Goal: Task Accomplishment & Management: Complete application form

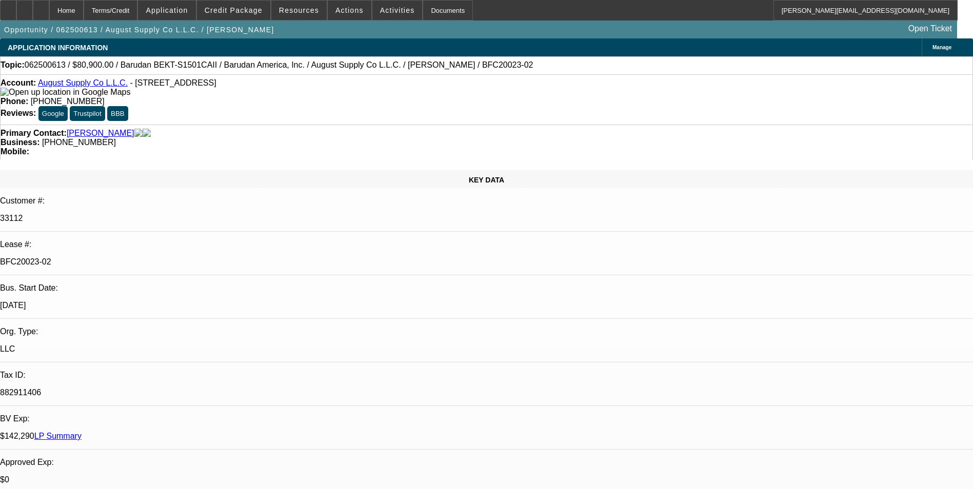
select select "0"
select select "2"
select select "0.1"
select select "4"
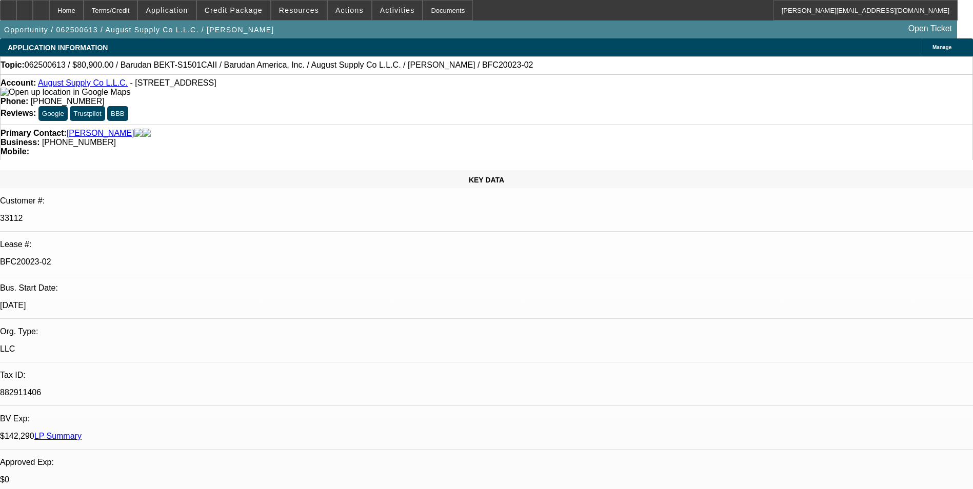
select select "0"
select select "2"
select select "0.1"
select select "4"
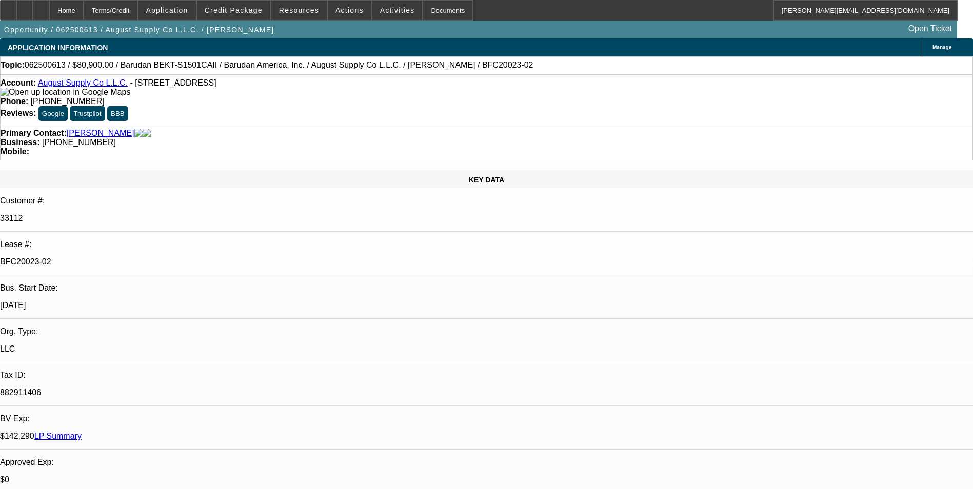
select select "0"
select select "2"
select select "0.1"
select select "4"
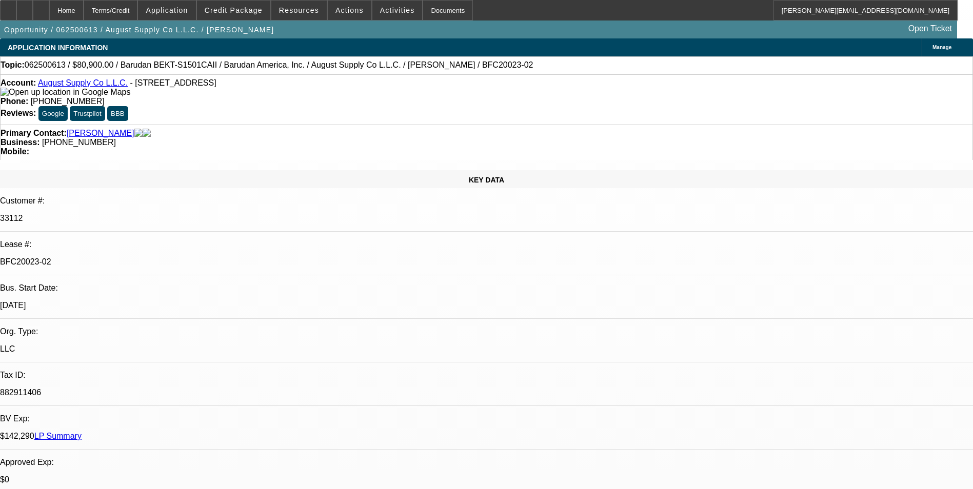
select select "0"
select select "2"
select select "0.1"
select select "4"
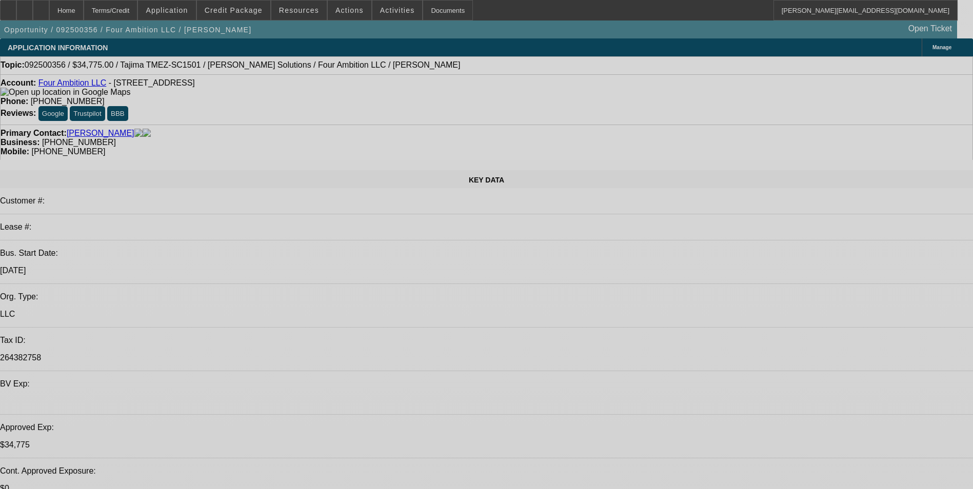
select select "0"
select select "2"
select select "0"
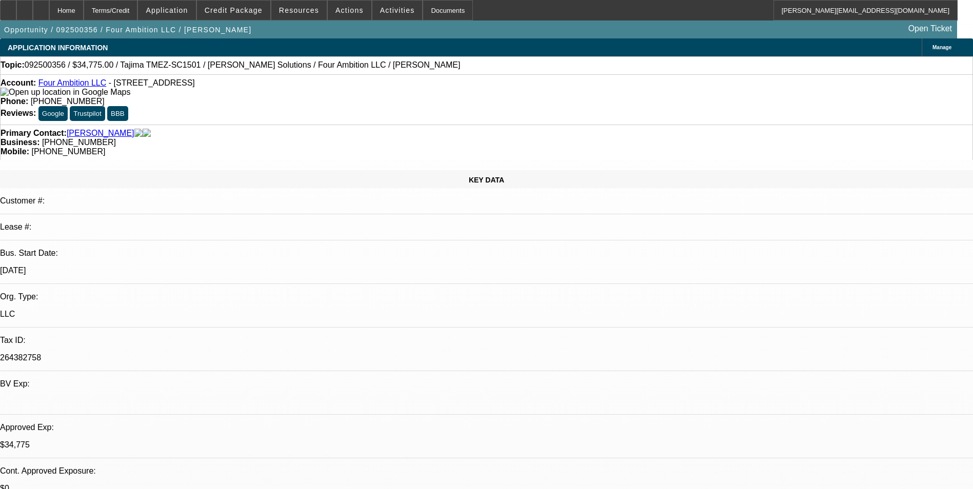
select select "2"
select select "0"
select select "2"
select select "0"
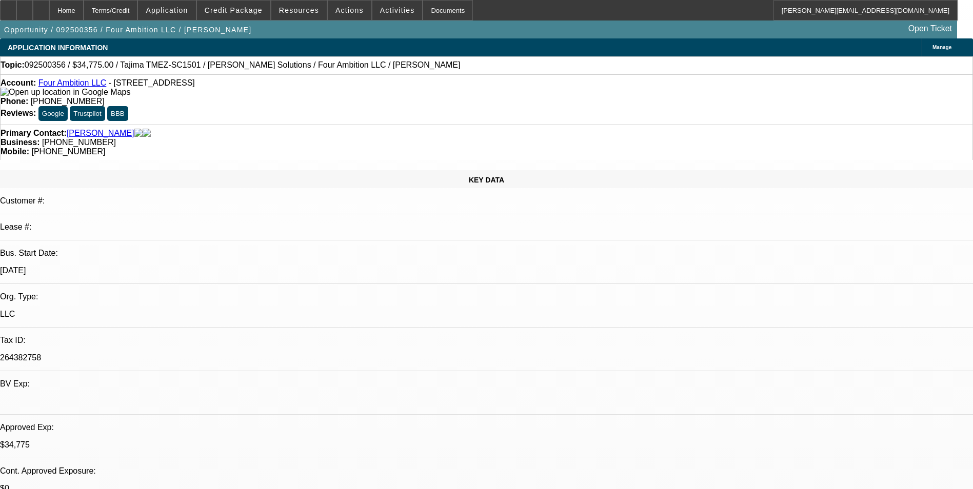
select select "0"
select select "2"
select select "0"
select select "1"
select select "2"
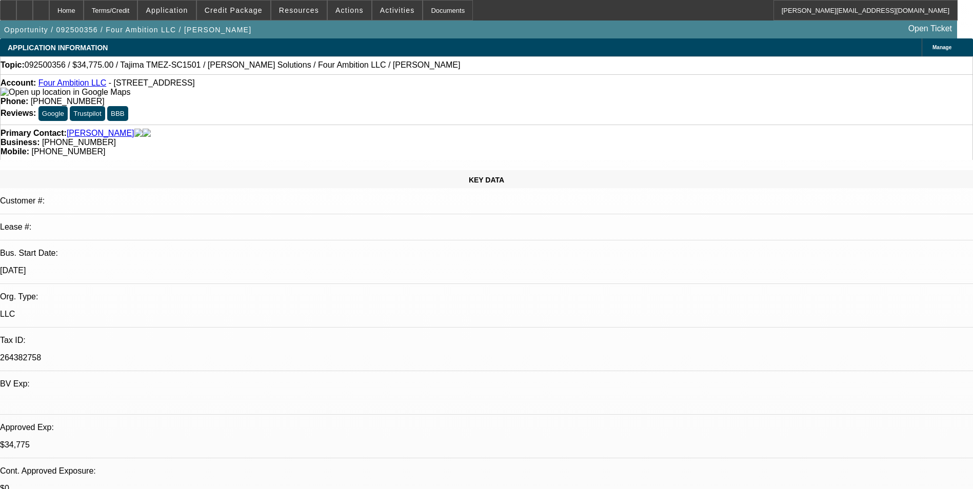
select select "6"
select select "1"
select select "2"
select select "6"
select select "1"
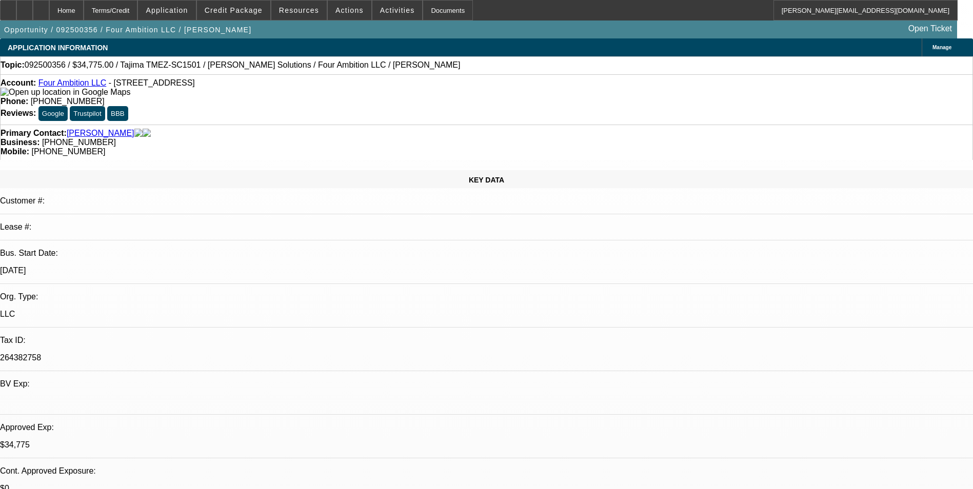
select select "2"
select select "6"
select select "1"
select select "2"
select select "6"
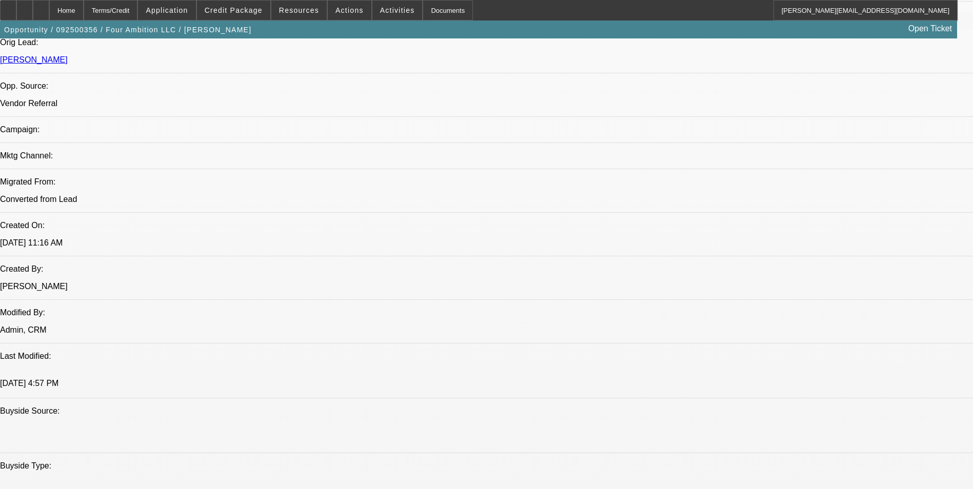
scroll to position [462, 0]
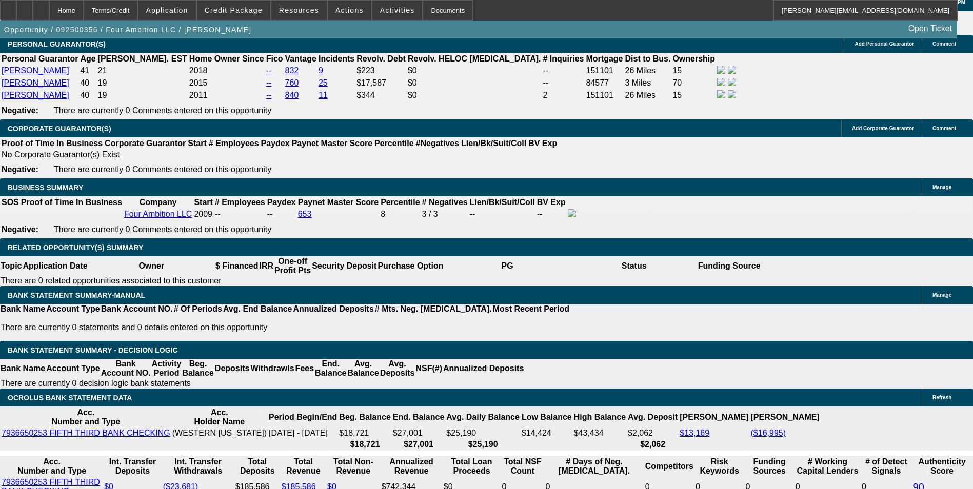
scroll to position [1539, 0]
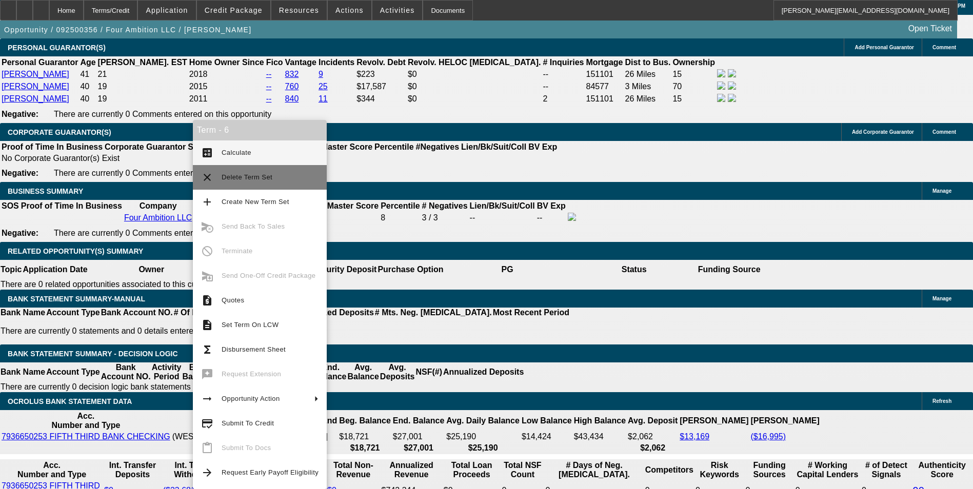
click at [208, 184] on button "clear Delete Term Set" at bounding box center [260, 177] width 134 height 25
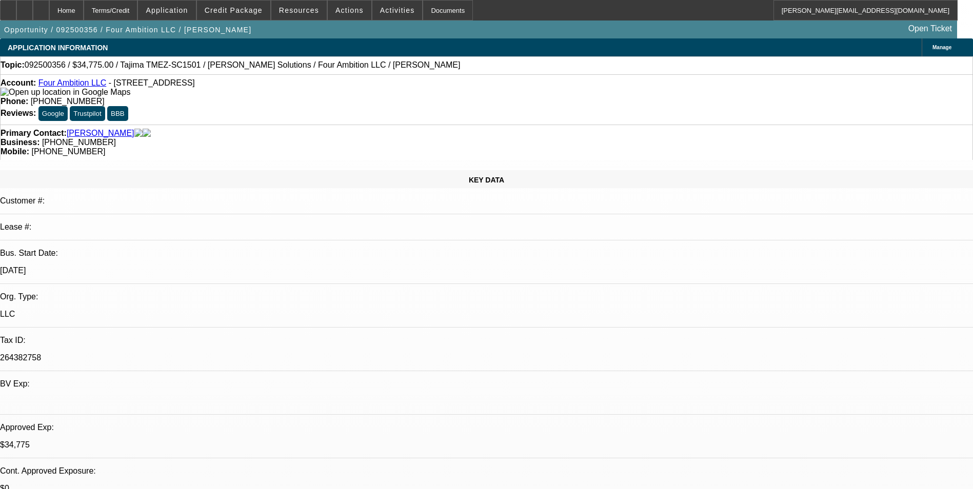
select select "0"
select select "2"
select select "0"
select select "2"
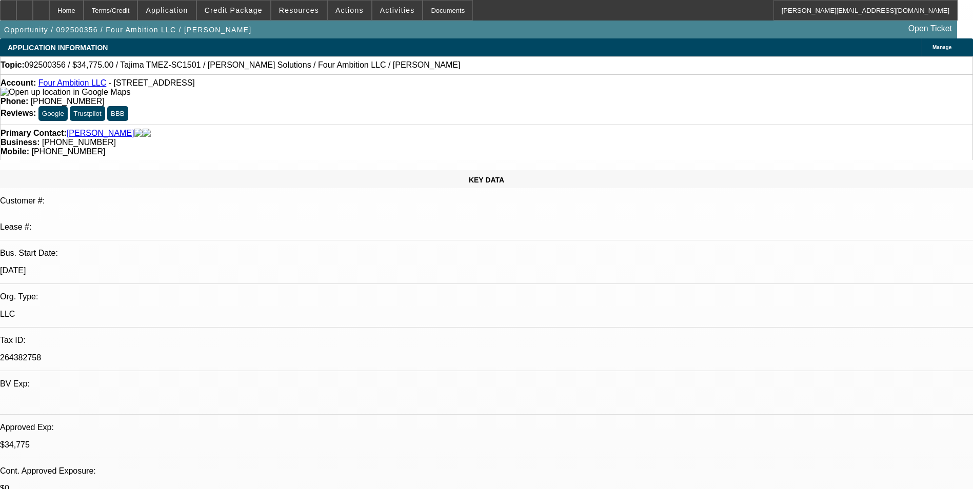
select select "0"
select select "2"
select select "0"
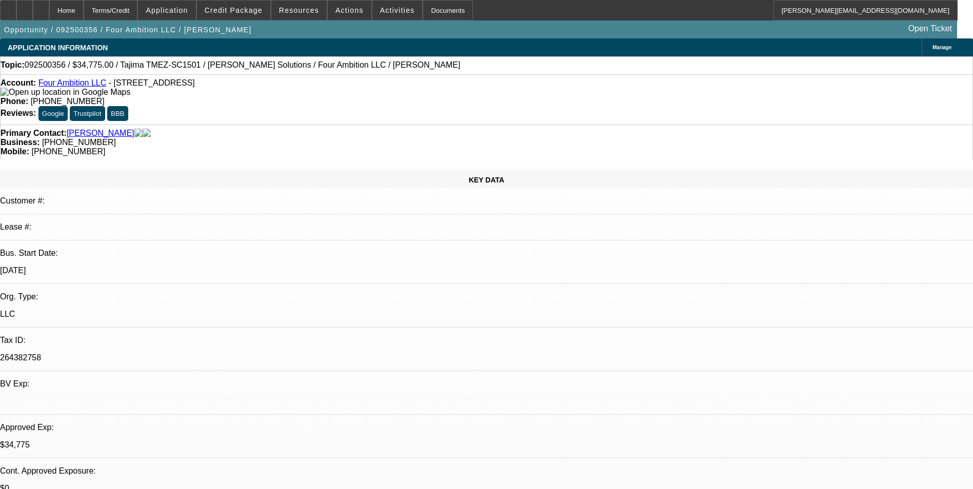
select select "2"
select select "0"
select select "1"
select select "2"
select select "6"
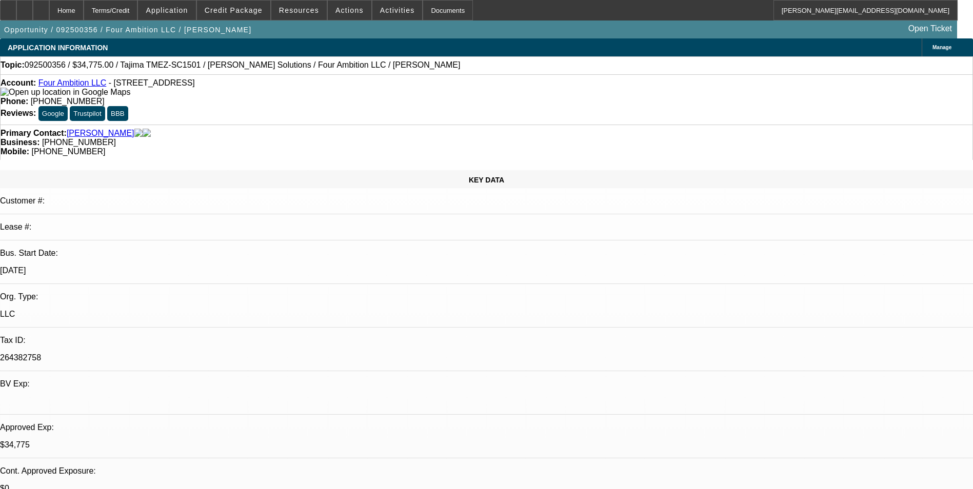
select select "1"
select select "2"
select select "6"
select select "1"
select select "2"
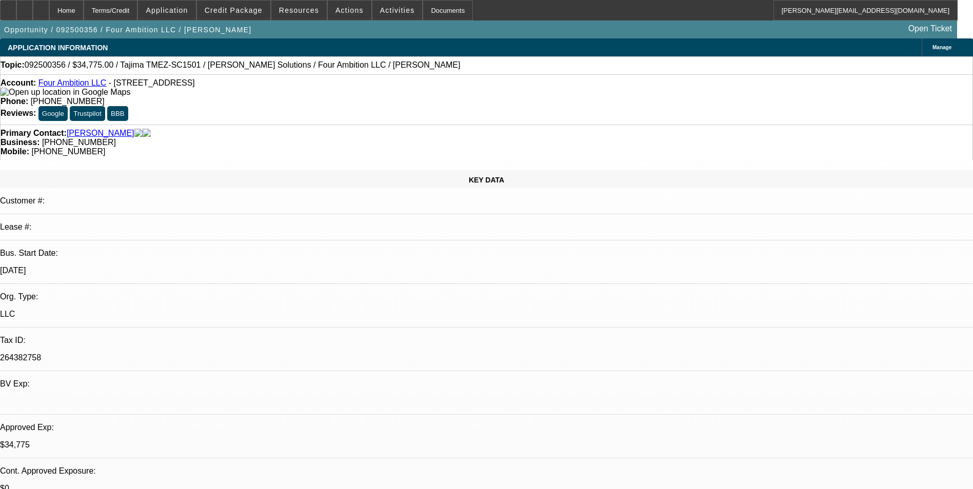
select select "6"
select select "1"
select select "2"
select select "6"
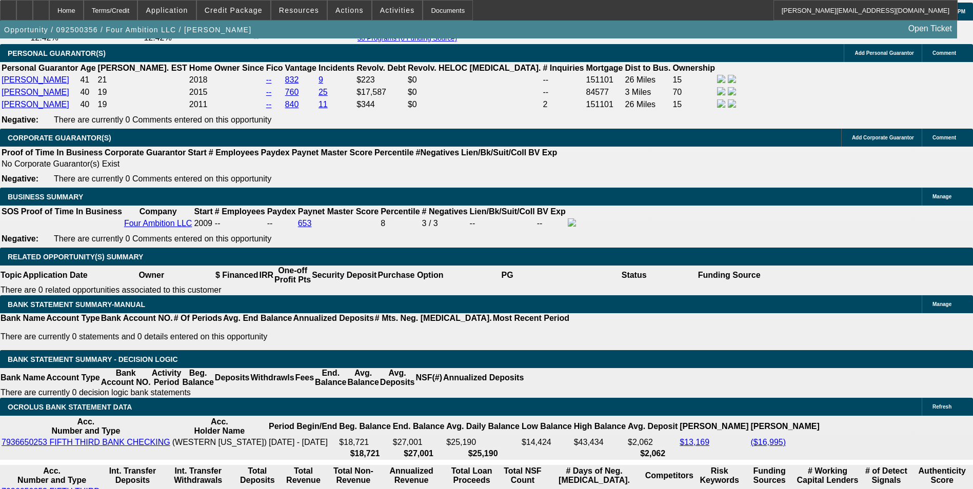
scroll to position [1539, 0]
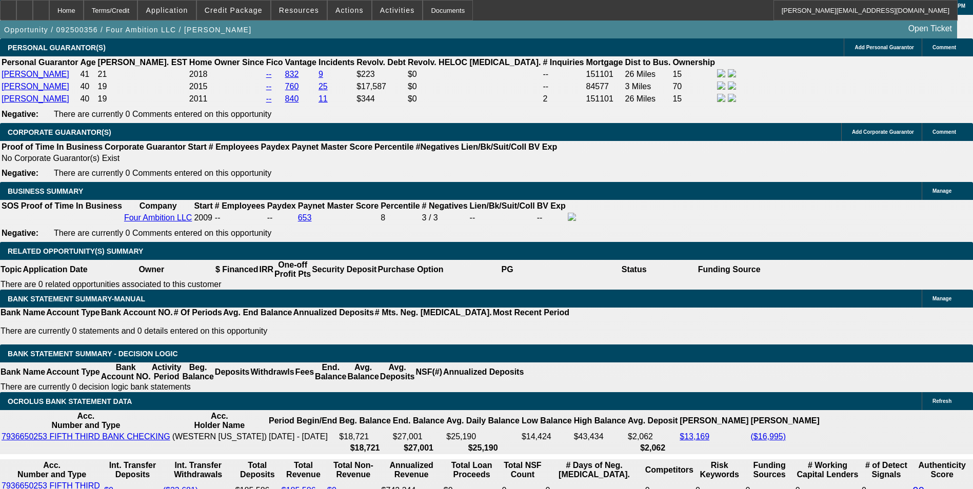
drag, startPoint x: 200, startPoint y: 336, endPoint x: 293, endPoint y: 259, distance: 120.6
type input "UNKNOWN"
type input "3"
type input "$23,638.54"
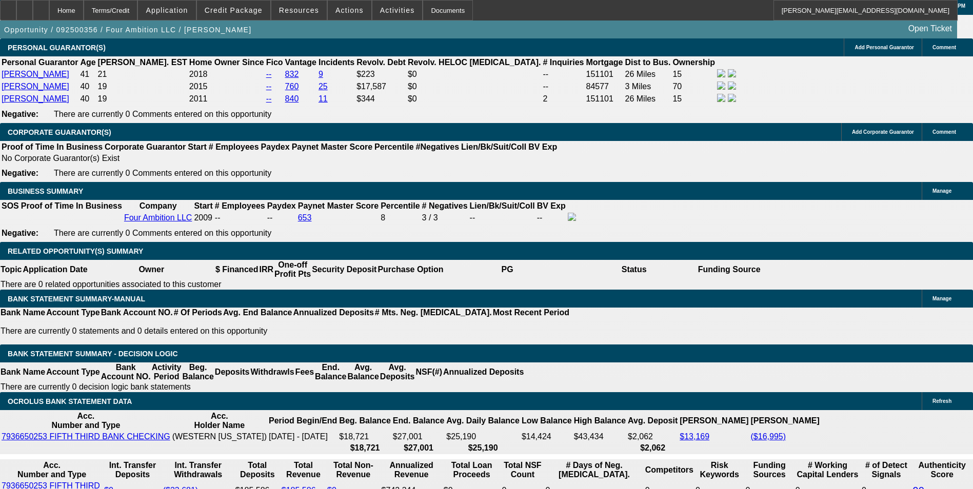
type input "$11,819.27"
type input "36"
type input "$2,301.52"
type input "$1,150.76"
type input "36"
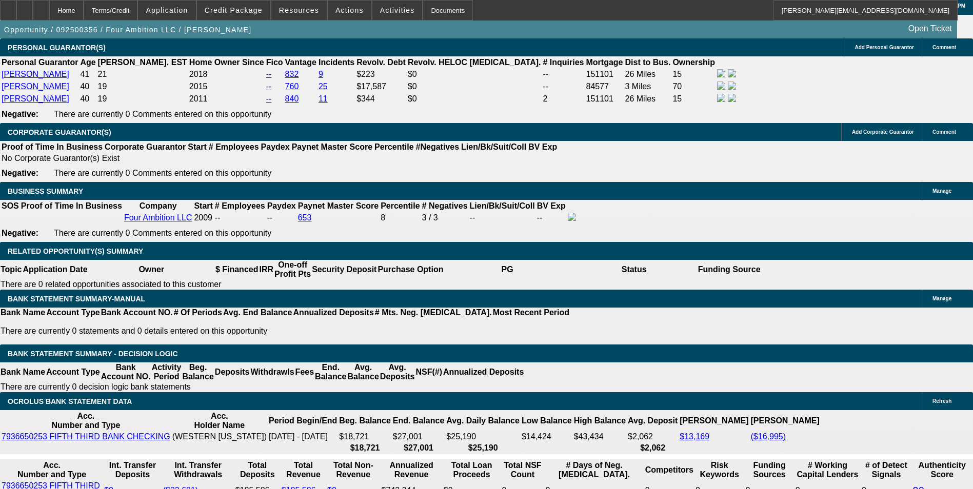
drag, startPoint x: 217, startPoint y: 337, endPoint x: 284, endPoint y: 318, distance: 70.2
type input "1"
type input "$1,961.88"
type input "$980.94"
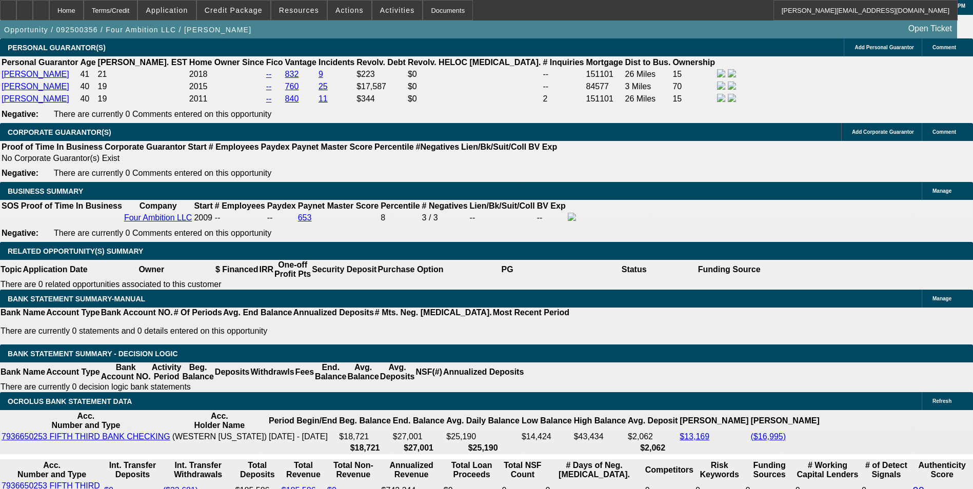
type input "11."
type input "$2,276.98"
type input "$1,138.49"
type input "11.1"
type input "$2,280.28"
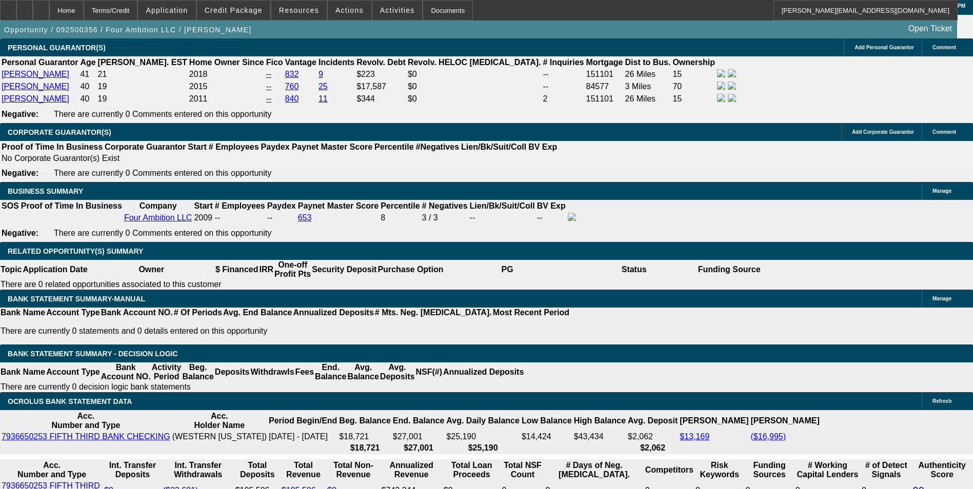
type input "$1,140.14"
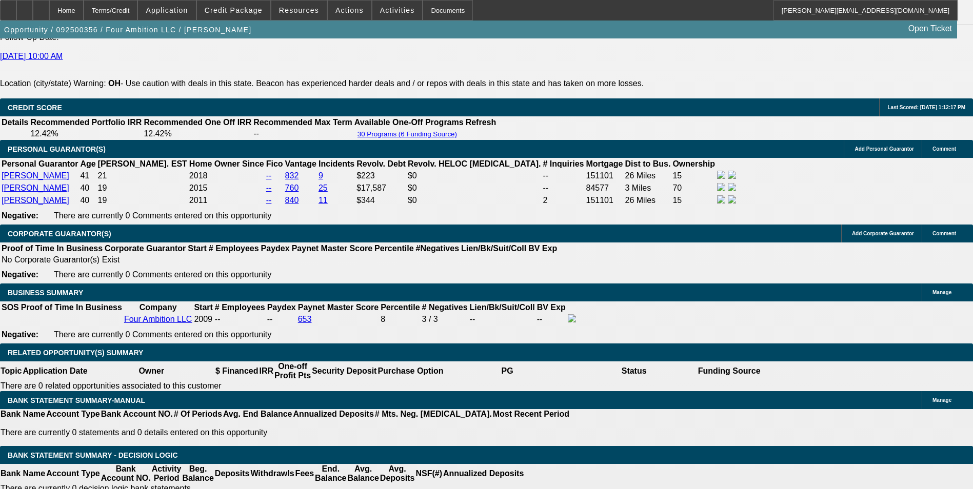
scroll to position [1437, 0]
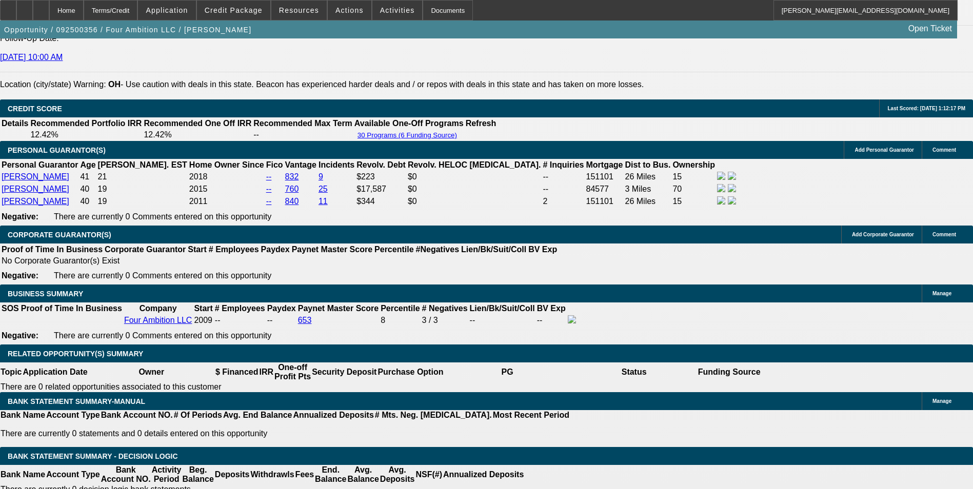
type input "11.1"
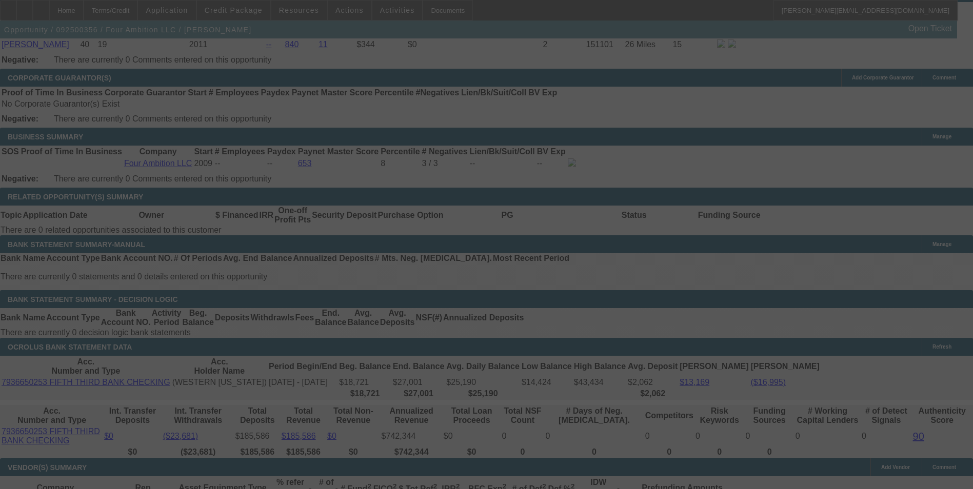
scroll to position [1642, 0]
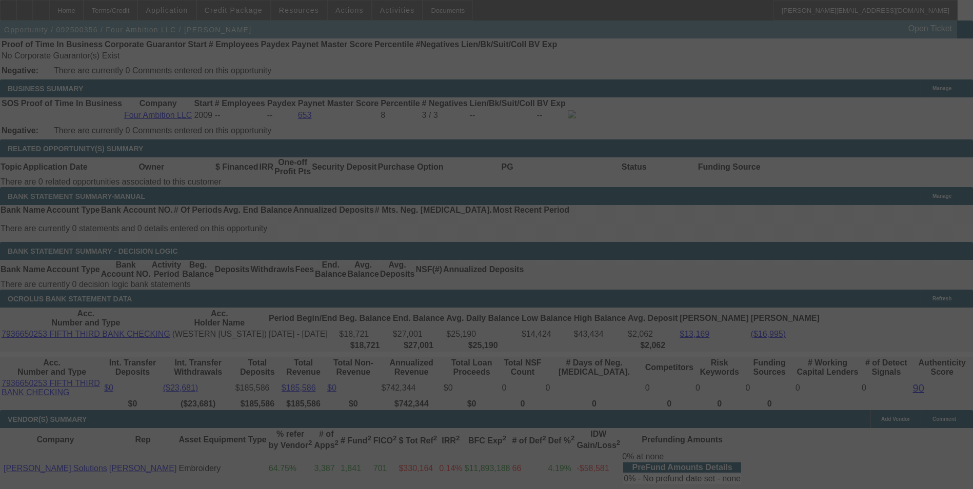
select select "0"
select select "2"
select select "0"
select select "6"
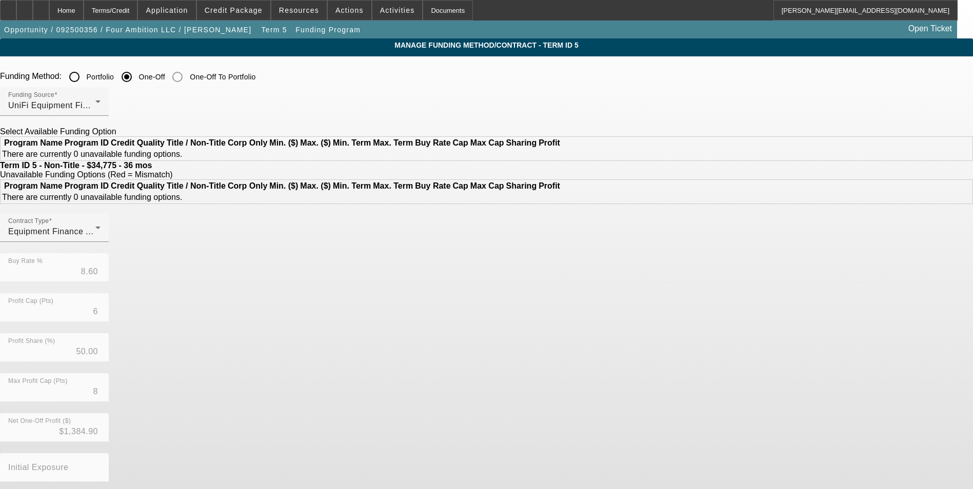
click at [85, 75] on input "Portfolio" at bounding box center [74, 77] width 21 height 21
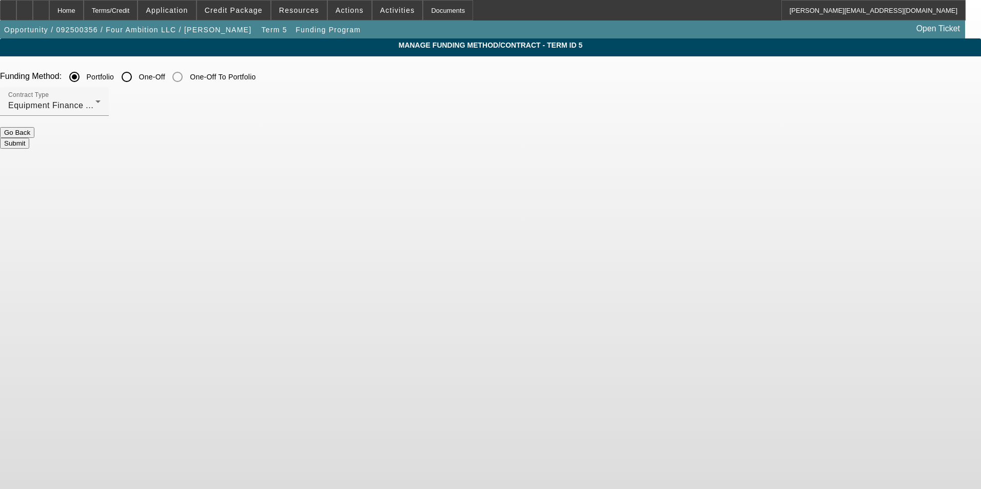
click at [29, 140] on button "Submit" at bounding box center [14, 143] width 29 height 11
radio input "false"
radio input "true"
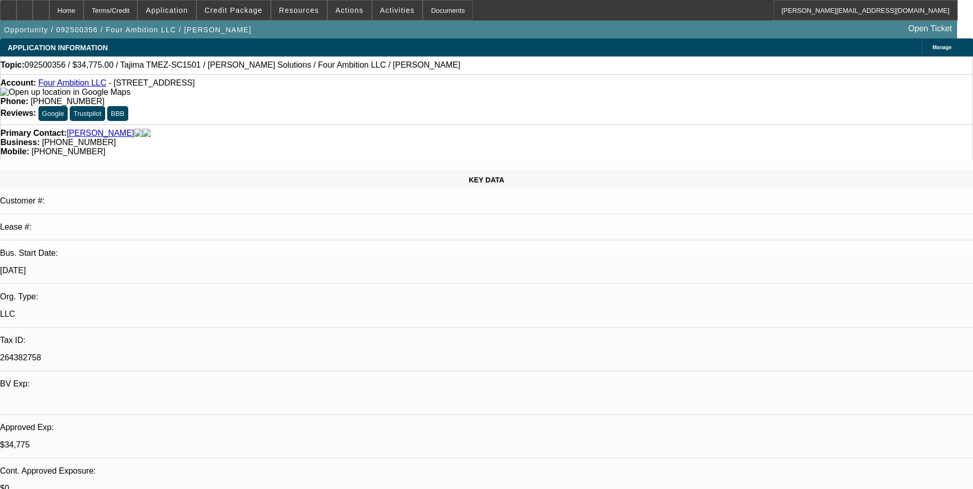
select select "0"
select select "2"
select select "0"
select select "6"
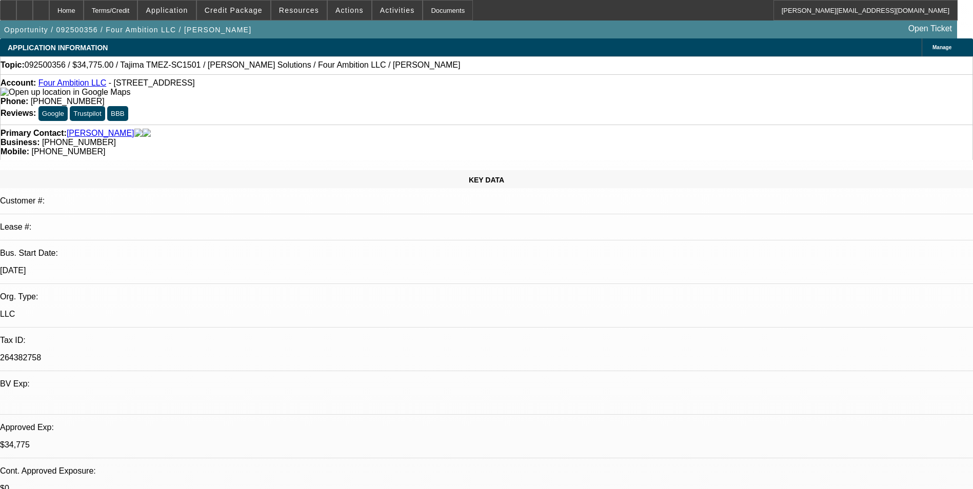
select select "0"
select select "2"
select select "0"
select select "6"
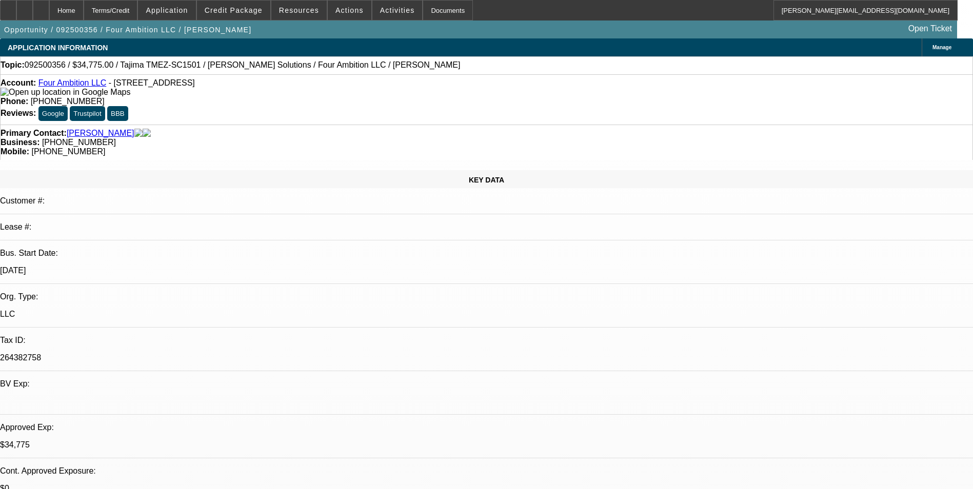
select select "0"
select select "2"
select select "0"
select select "6"
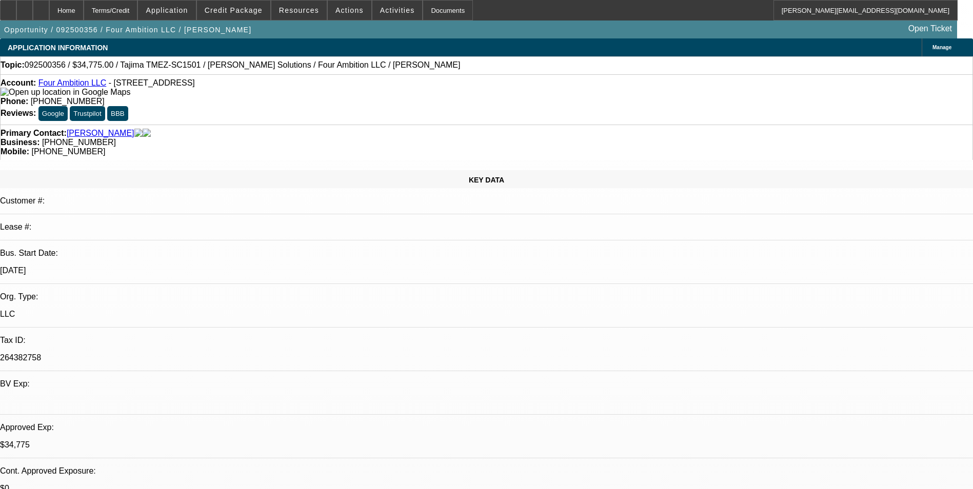
select select "0"
select select "2"
select select "0"
select select "6"
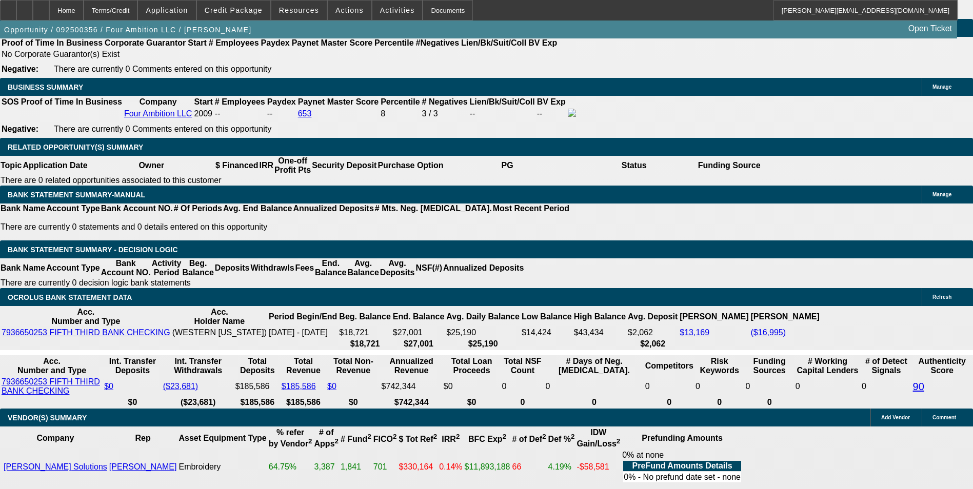
scroll to position [1693, 0]
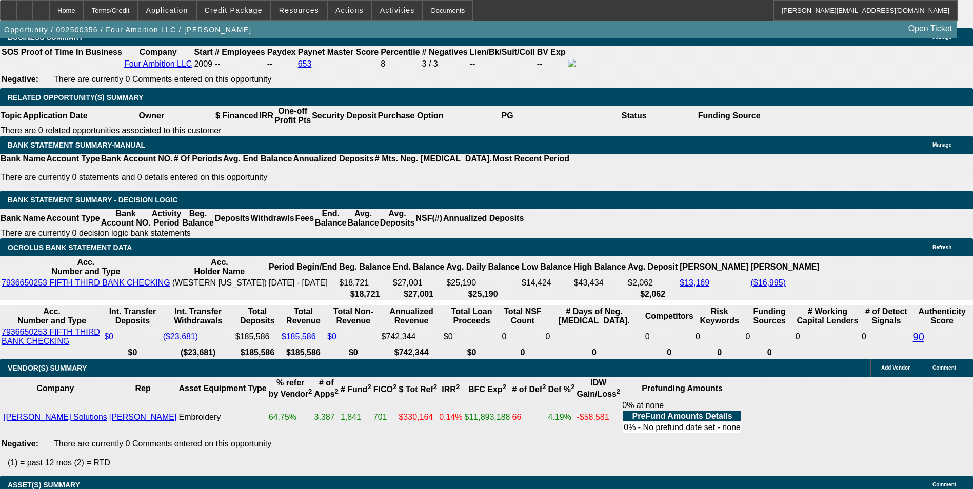
drag, startPoint x: 218, startPoint y: 183, endPoint x: 310, endPoint y: 156, distance: 96.3
type input "UNKNOWN"
type input "11."
type input "$1,961.88"
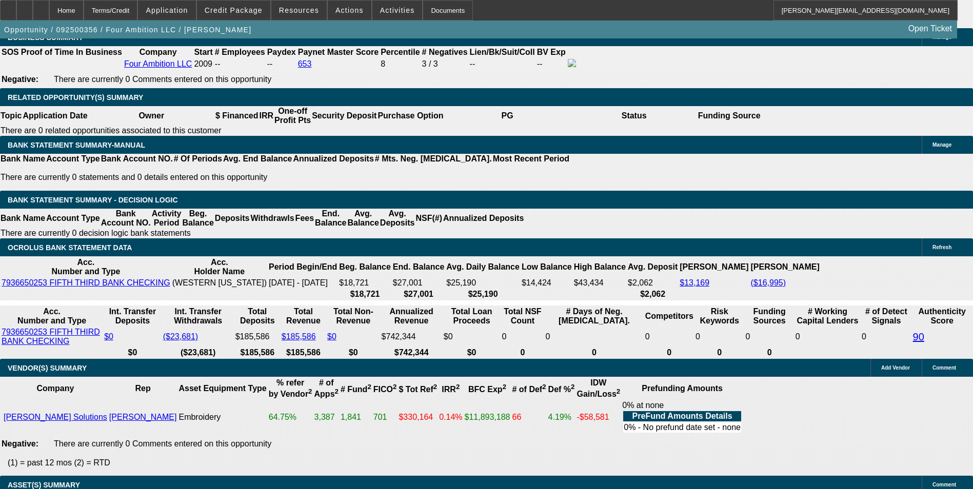
type input "$980.94"
type input "11.0"
type input "$2,276.98"
type input "$1,138.49"
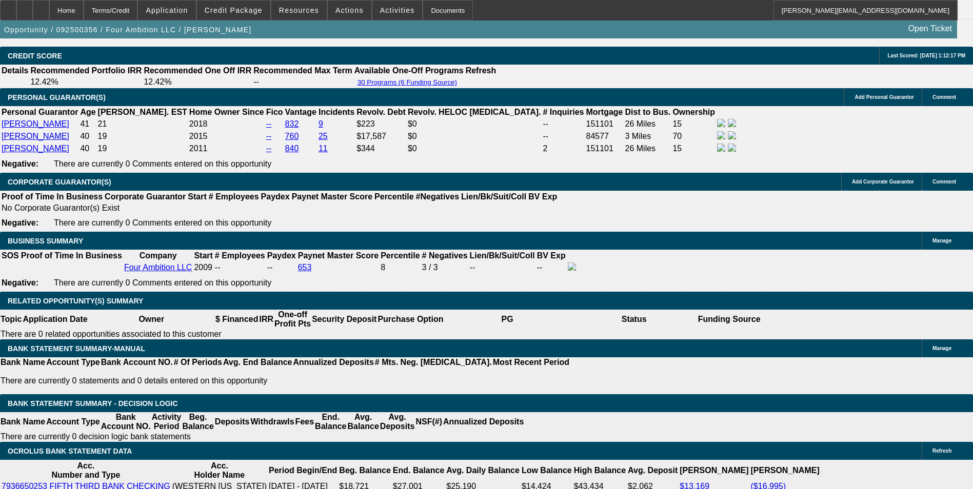
scroll to position [1488, 0]
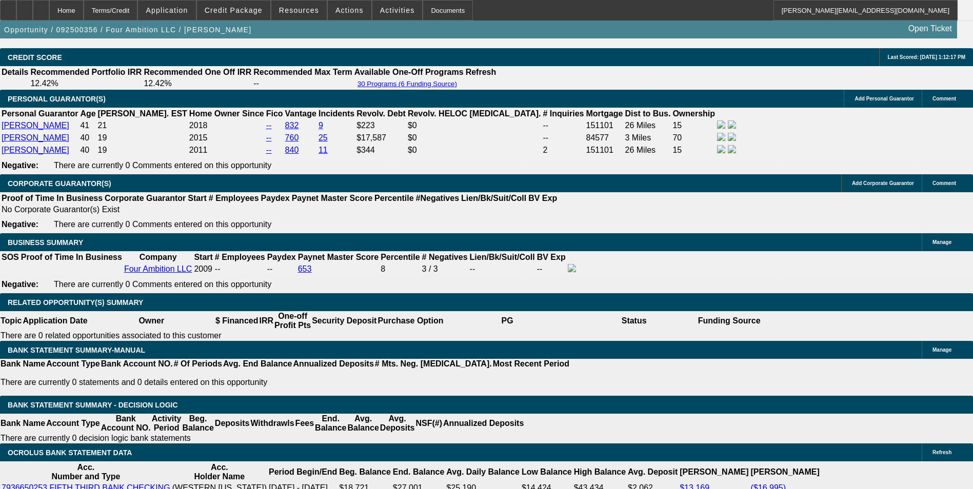
type input "11.0"
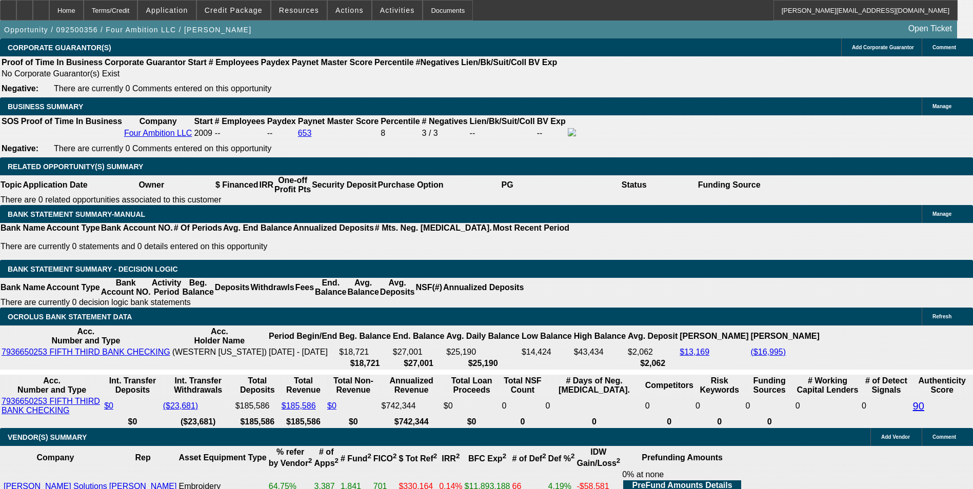
scroll to position [1693, 0]
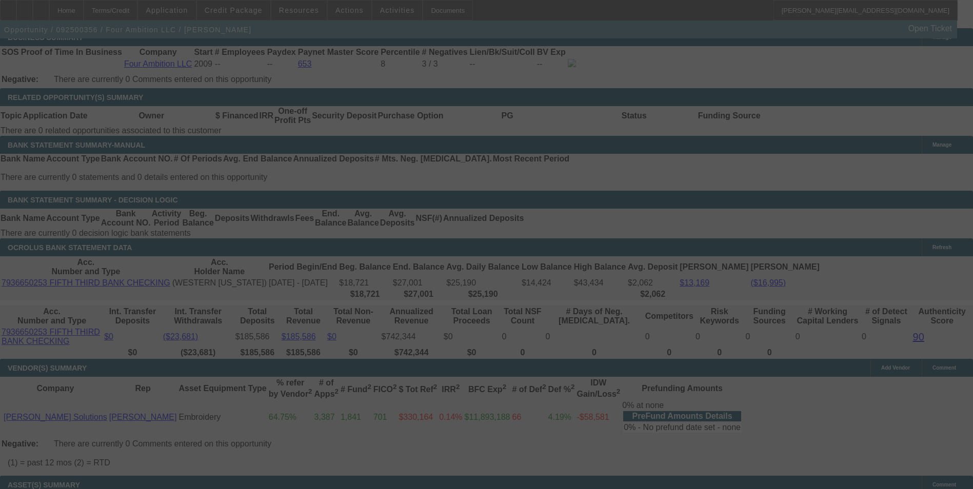
select select "0"
select select "2"
select select "0"
select select "6"
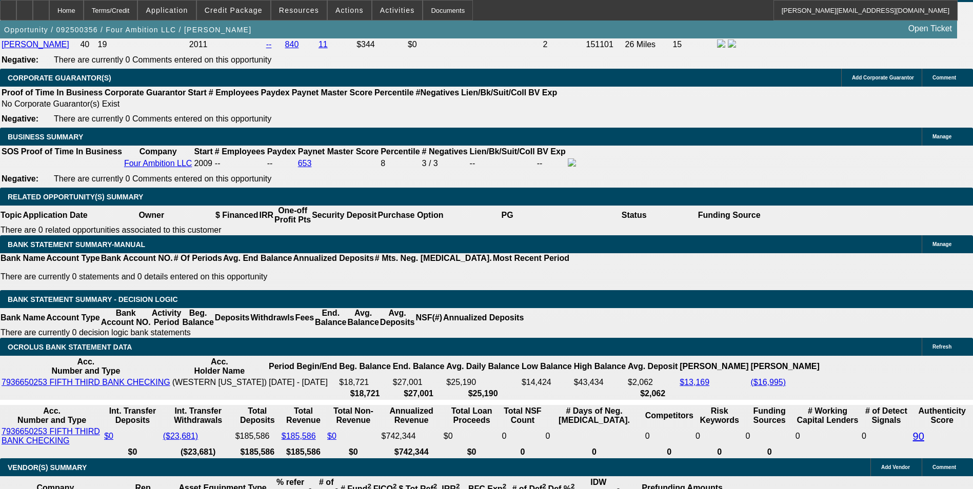
scroll to position [1642, 0]
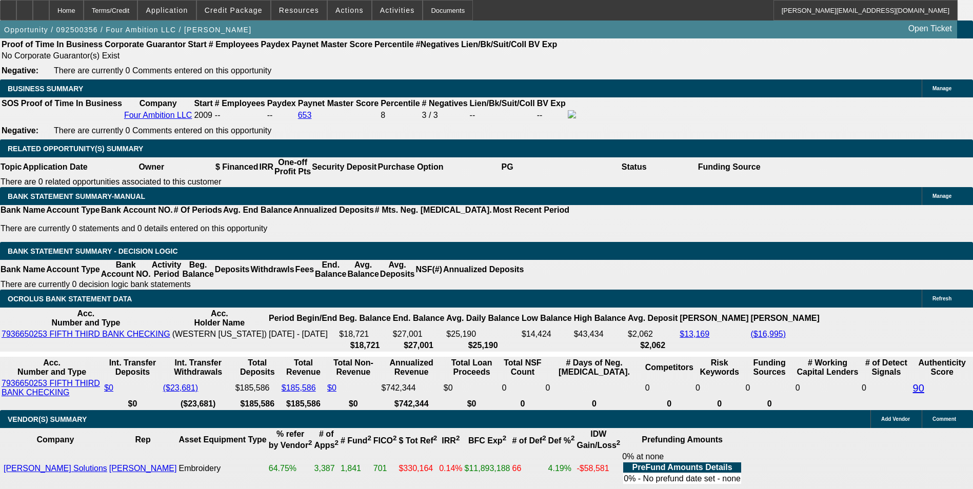
drag, startPoint x: 227, startPoint y: 232, endPoint x: 256, endPoint y: 227, distance: 29.3
type input "UNKNOWN"
type input "10"
type input "$1,961.88"
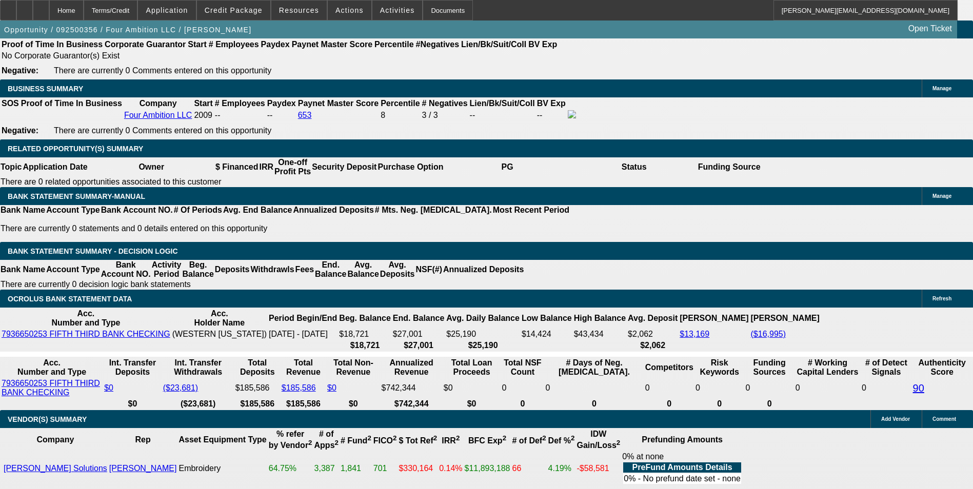
type input "$980.94"
type input "$2,244.18"
type input "$1,122.09"
type input "10.9"
type input "$2,273.68"
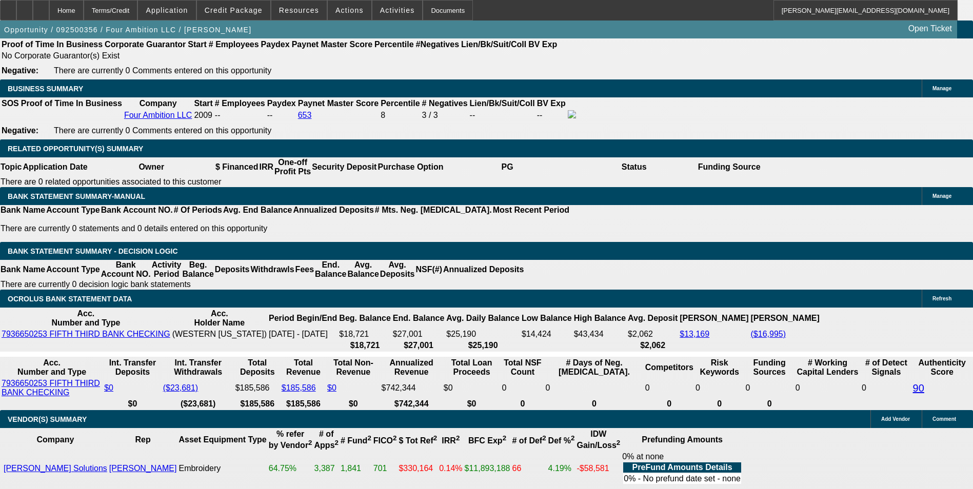
type input "$1,136.84"
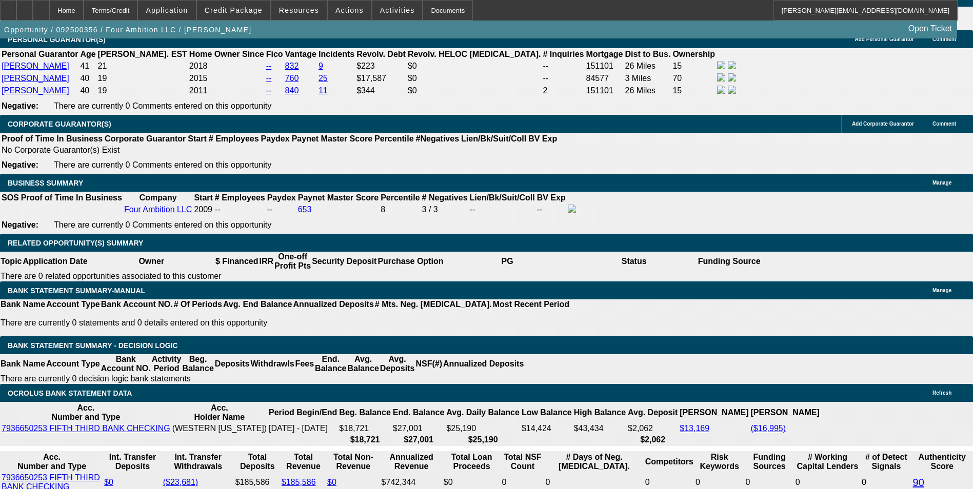
scroll to position [1539, 0]
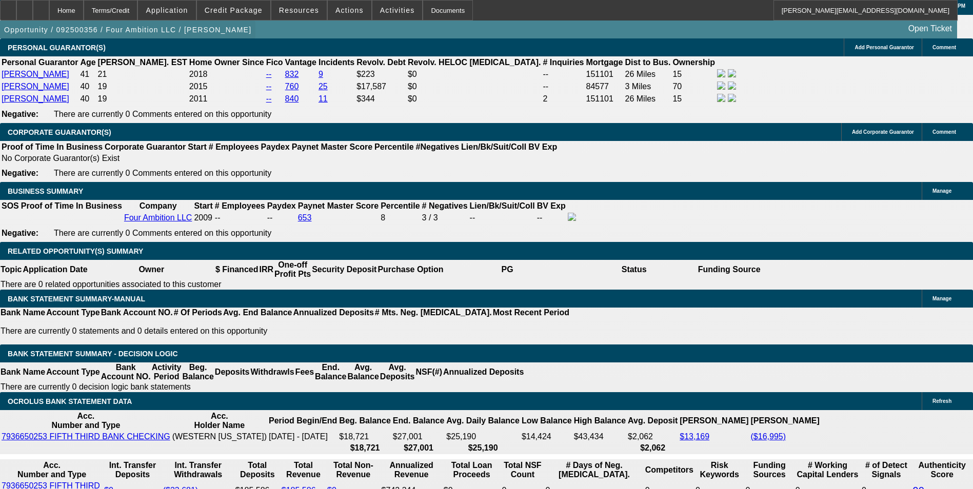
type input "10.9"
click at [144, 42] on span "button" at bounding box center [128, 29] width 256 height 25
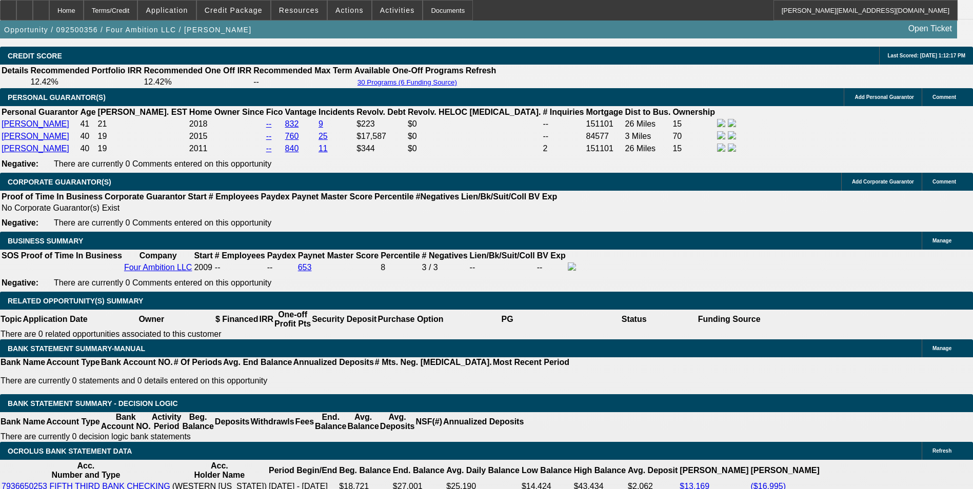
scroll to position [1488, 0]
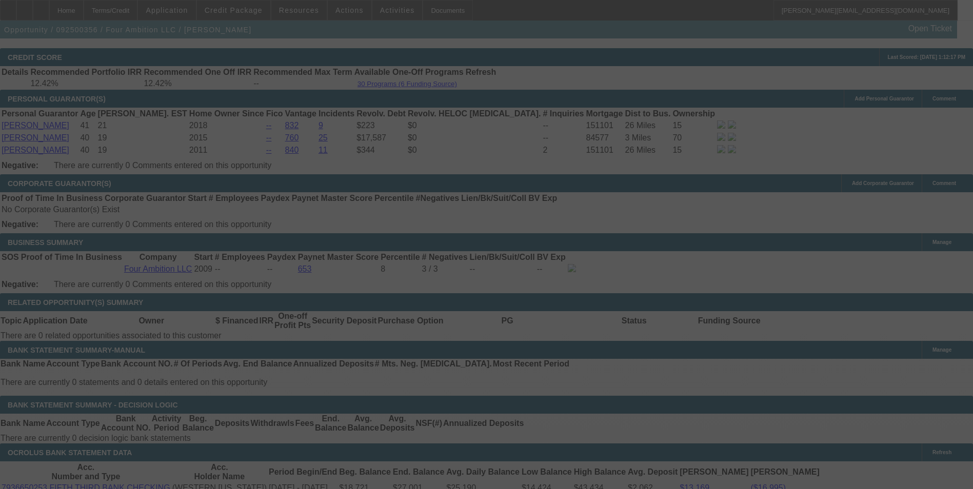
select select "0"
select select "2"
select select "0"
select select "6"
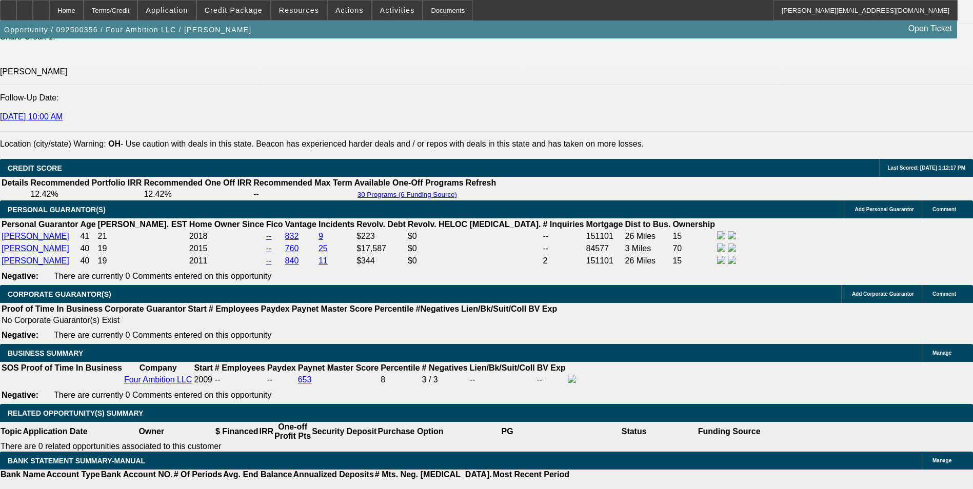
scroll to position [1642, 0]
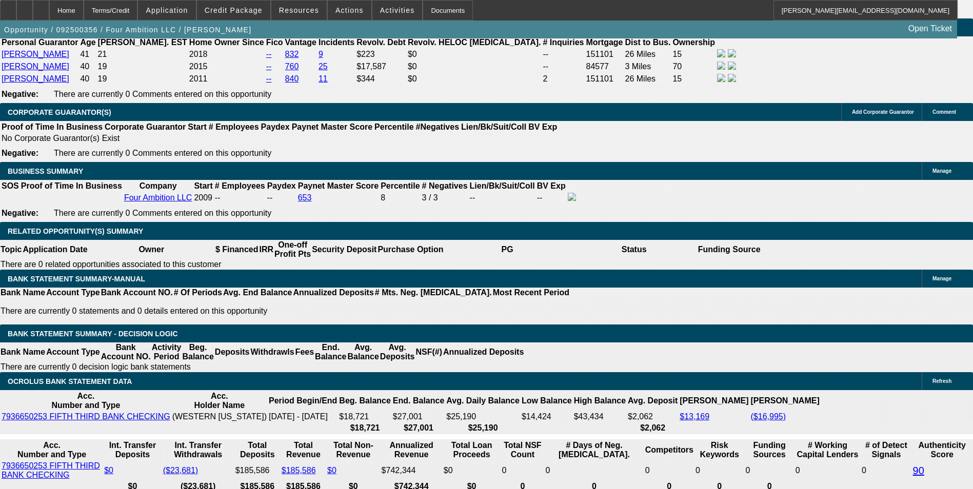
scroll to position [1539, 0]
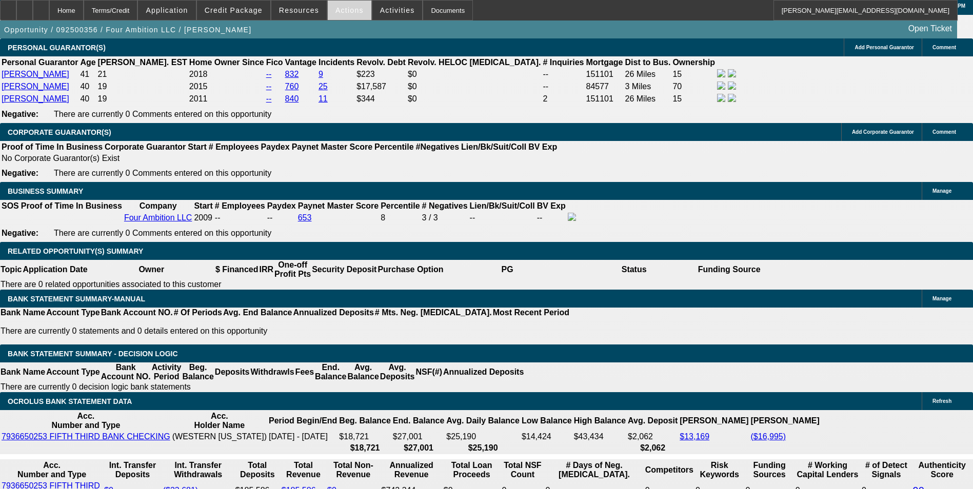
click at [344, 13] on span "Actions" at bounding box center [350, 10] width 28 height 8
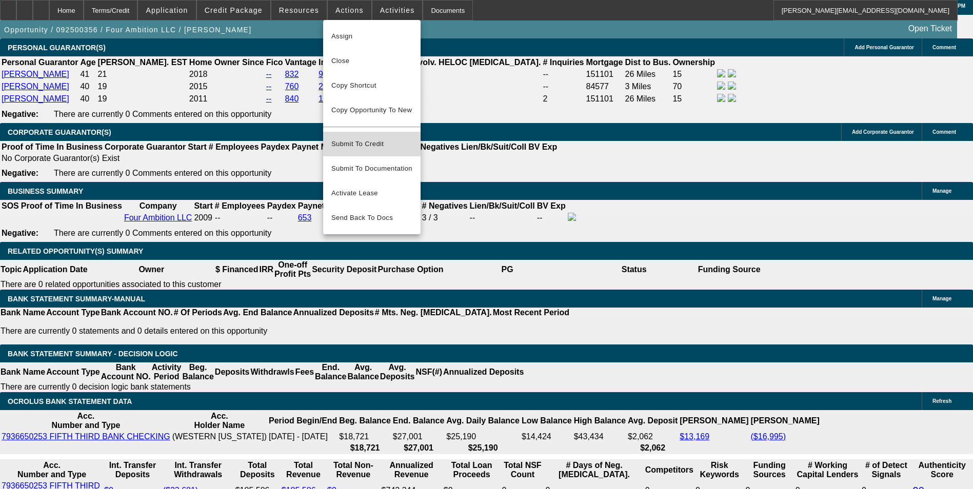
click at [388, 138] on span "Submit To Credit" at bounding box center [371, 144] width 81 height 12
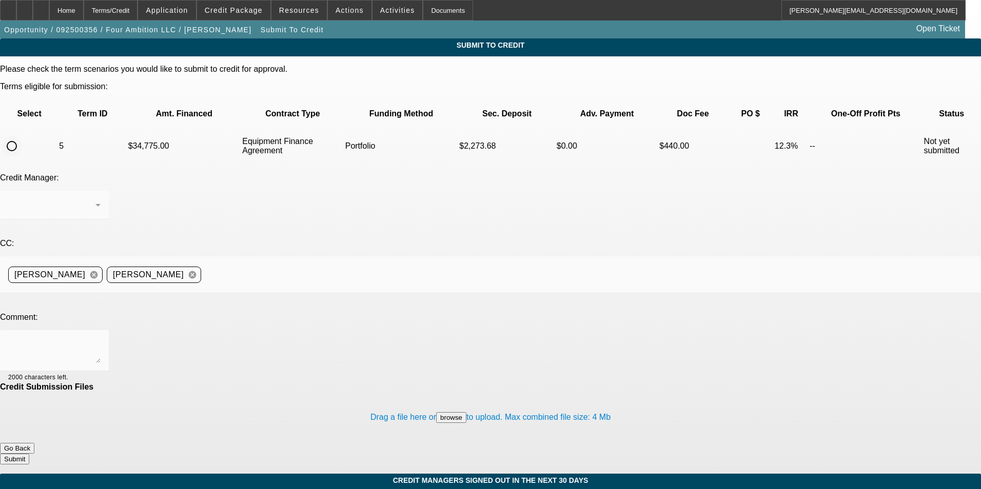
click at [22, 136] on input "radio" at bounding box center [12, 146] width 21 height 21
radio input "true"
click at [95, 199] on div "[PERSON_NAME]" at bounding box center [51, 205] width 87 height 12
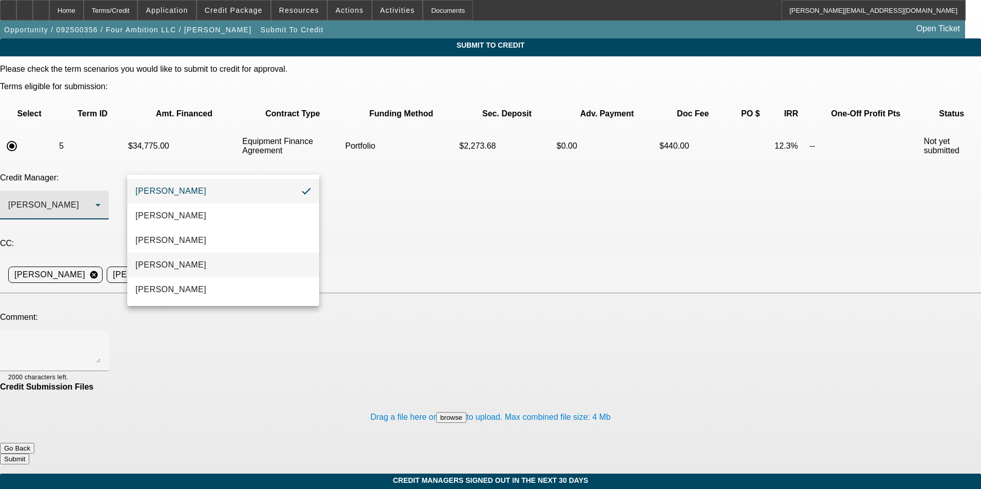
click at [206, 266] on mat-option "[PERSON_NAME]" at bounding box center [223, 265] width 192 height 25
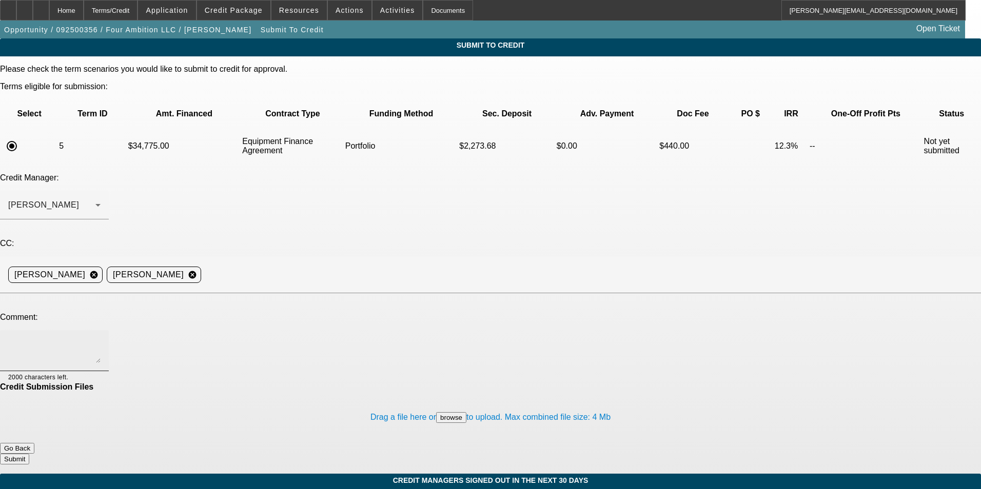
click at [101, 330] on div at bounding box center [54, 350] width 92 height 41
click at [101, 339] on textarea "Bill - you approved for 60 and 48 months yesterday. Customer has reviewed and h…" at bounding box center [54, 351] width 92 height 25
click at [101, 339] on textarea "Bill - you approved yesterday for 60 and 48 months yesterday. Customer has revi…" at bounding box center [54, 351] width 92 height 25
type textarea "Bill - you approved yesterday for 60 and 48 month EFA. Customer has reviewed an…"
click at [29, 454] on button "Submit" at bounding box center [14, 459] width 29 height 11
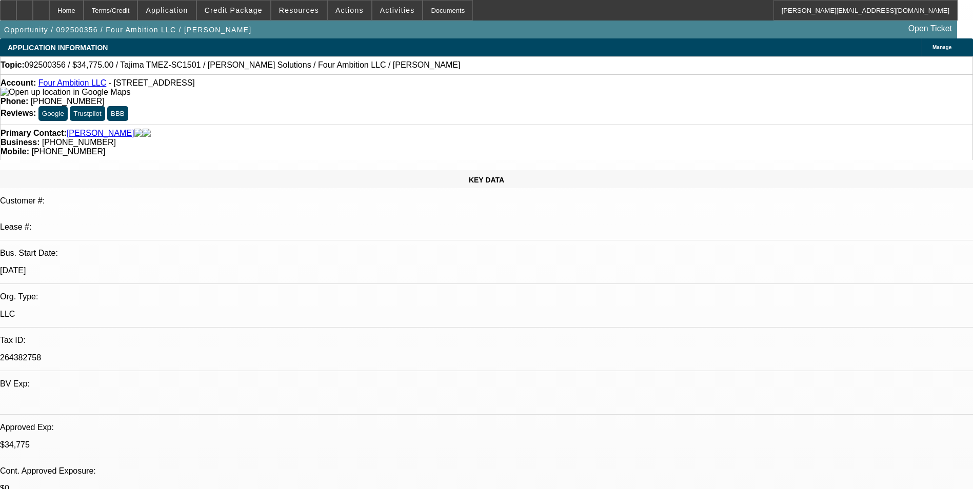
select select "0"
select select "2"
select select "0"
select select "6"
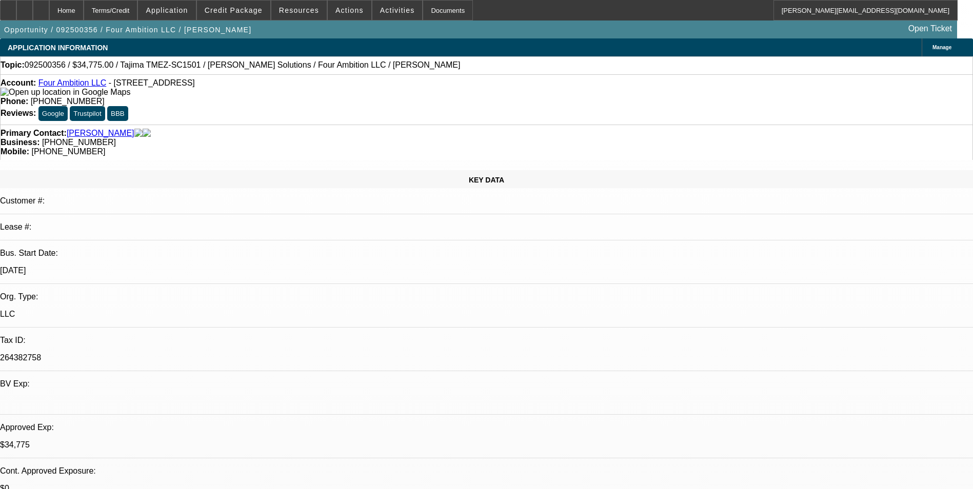
select select "0"
select select "2"
select select "0"
select select "6"
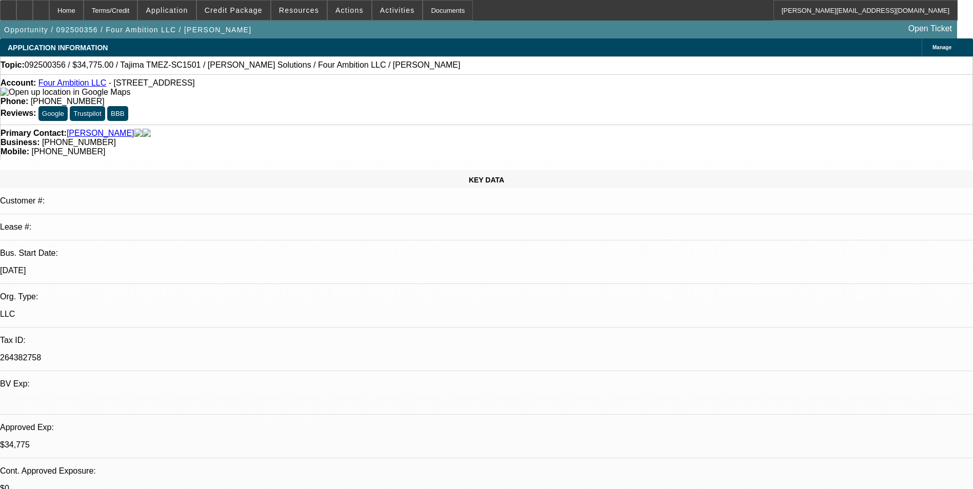
select select "0"
select select "2"
select select "0"
select select "6"
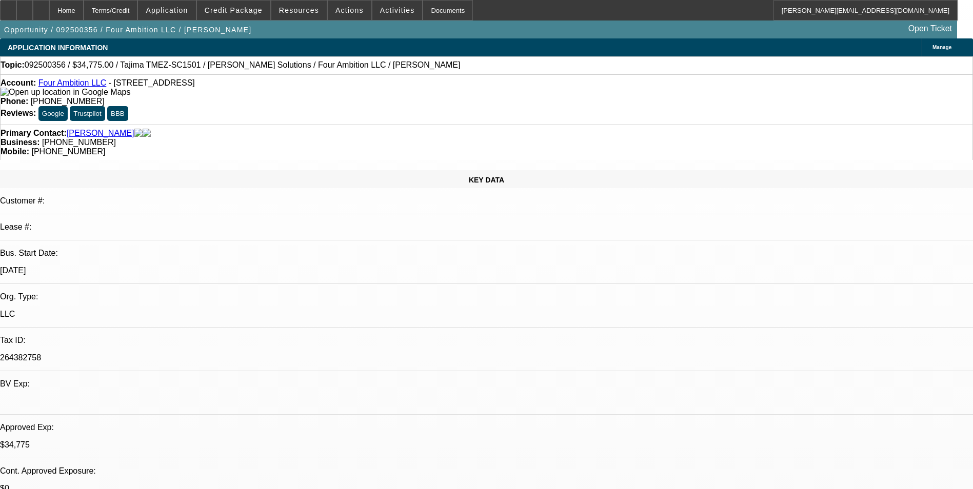
select select "0"
select select "2"
select select "0"
select select "6"
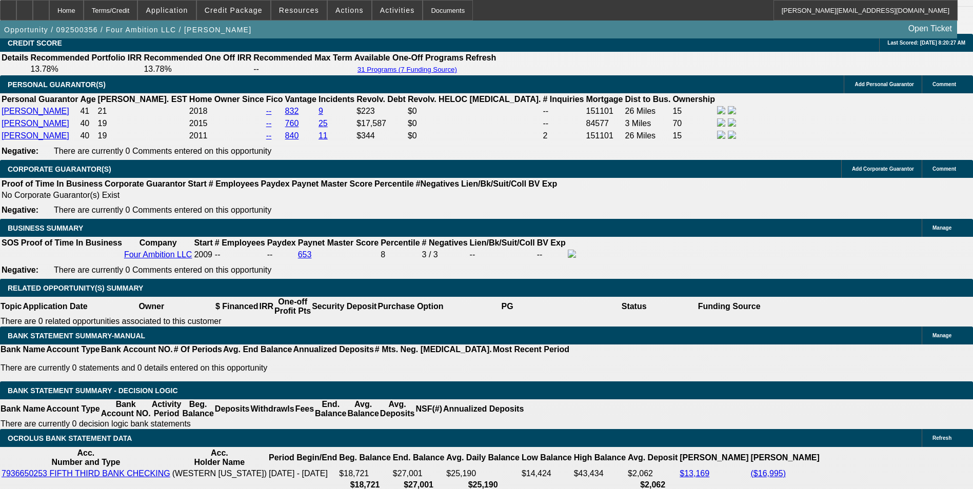
scroll to position [1504, 0]
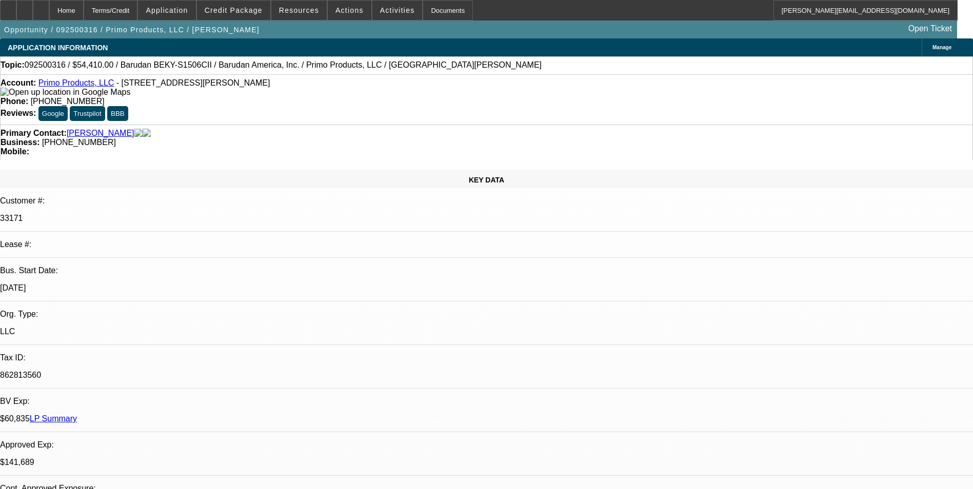
select select "0"
select select "2"
select select "0.1"
select select "4"
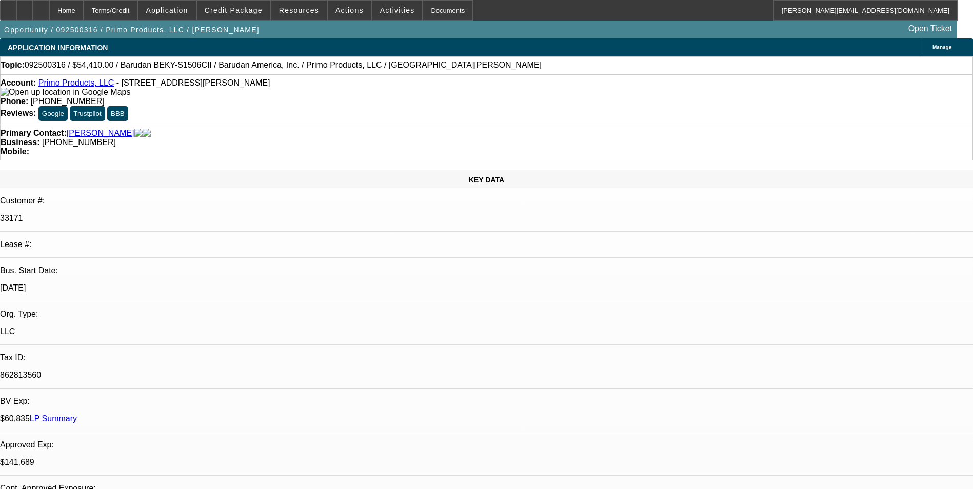
select select "0"
select select "2"
select select "0.1"
select select "4"
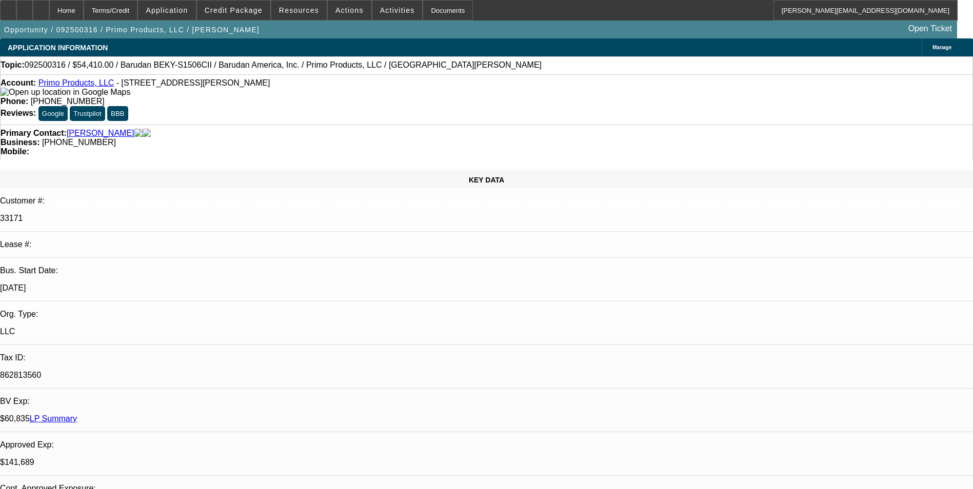
select select "0"
select select "0.1"
select select "4"
select select "0"
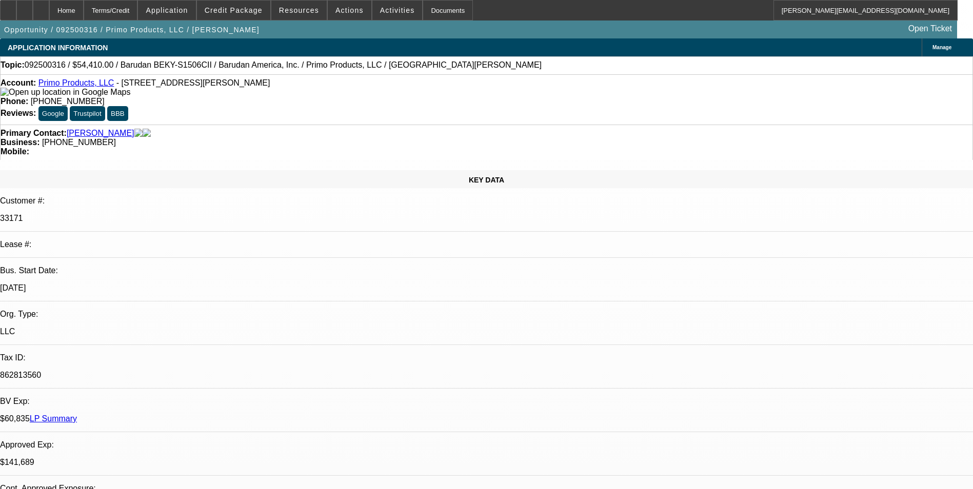
select select "2"
select select "0.1"
select select "4"
